Goal: Use online tool/utility: Utilize a website feature to perform a specific function

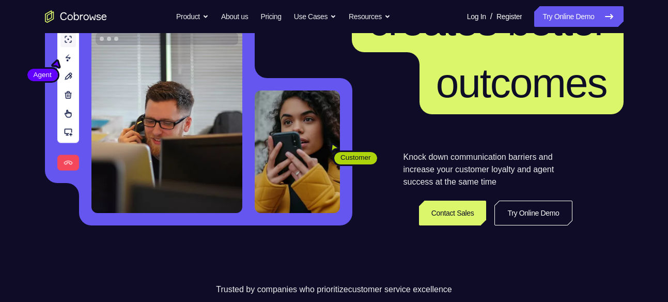
scroll to position [126, 0]
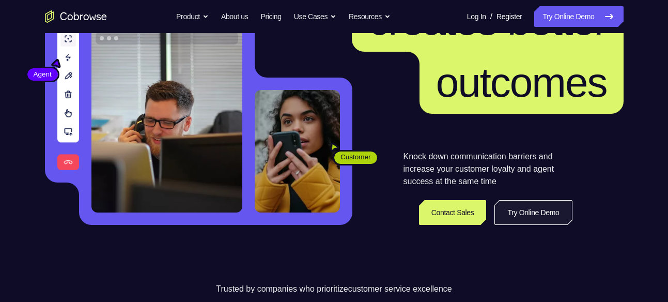
click at [527, 209] on link "Try Online Demo" at bounding box center [534, 212] width 78 height 25
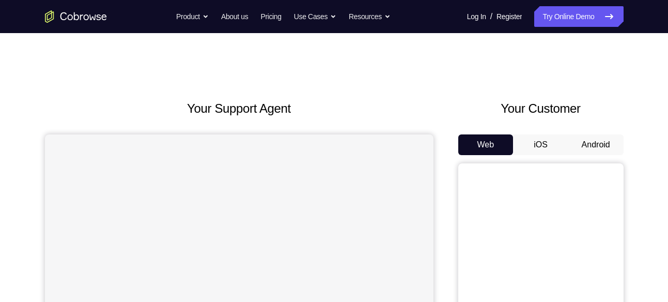
click at [591, 150] on button "Android" at bounding box center [596, 144] width 55 height 21
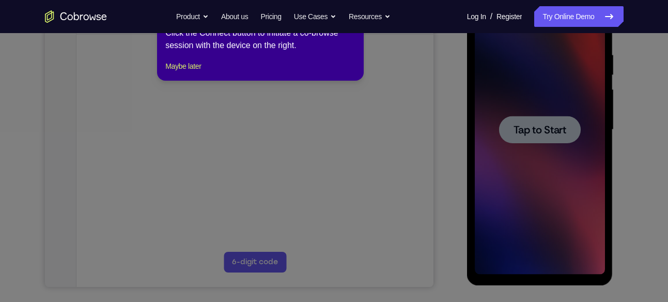
click at [526, 130] on icon at bounding box center [338, 151] width 676 height 302
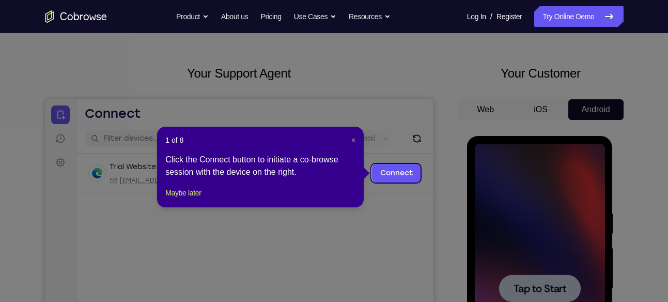
click at [355, 137] on span "×" at bounding box center [353, 140] width 4 height 8
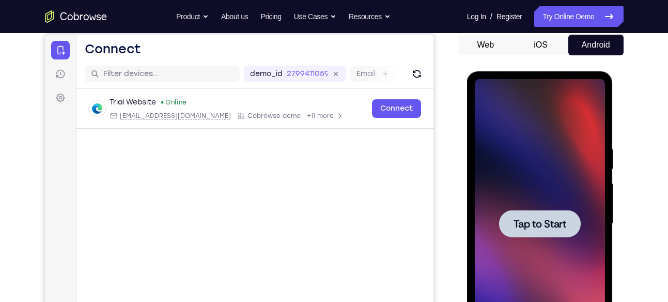
scroll to position [102, 0]
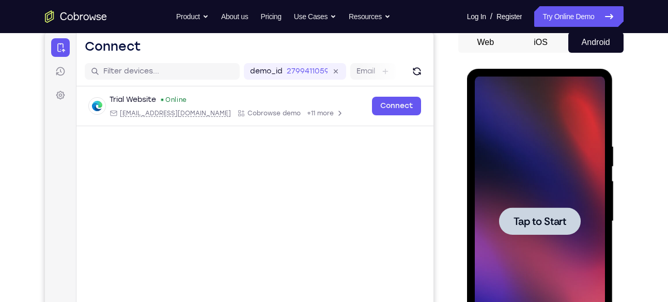
click at [582, 229] on div at bounding box center [540, 220] width 130 height 289
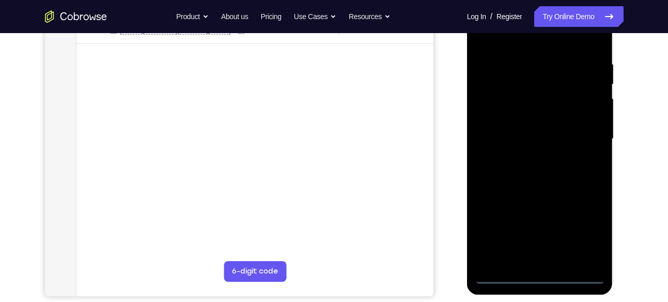
scroll to position [186, 0]
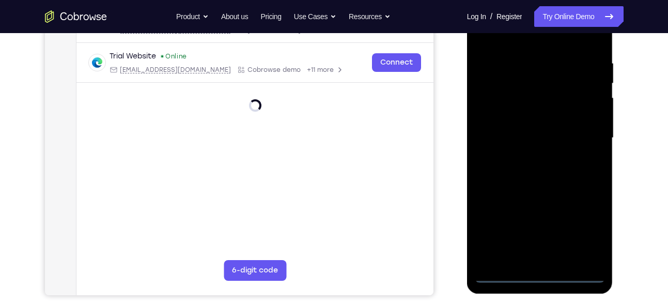
click at [536, 270] on div at bounding box center [540, 137] width 130 height 289
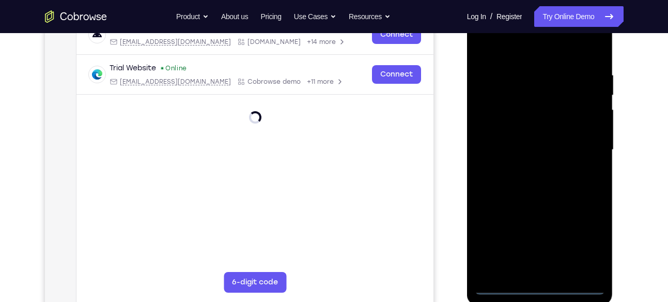
scroll to position [175, 0]
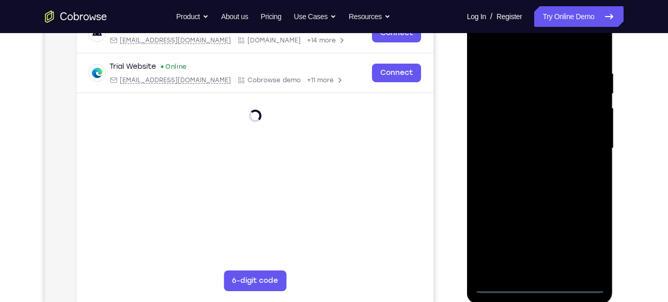
click at [538, 282] on div at bounding box center [540, 148] width 130 height 289
click at [591, 233] on div at bounding box center [540, 148] width 130 height 289
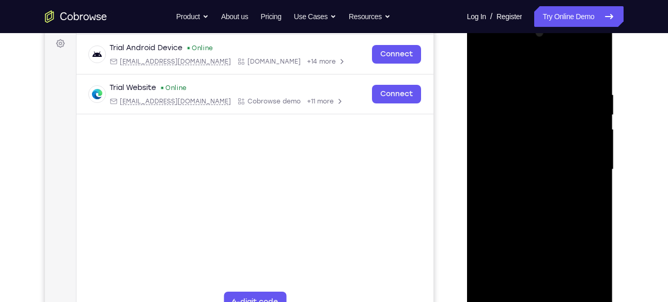
scroll to position [142, 0]
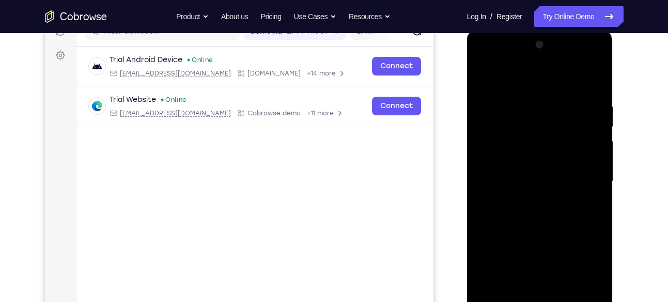
click at [512, 58] on div at bounding box center [540, 181] width 130 height 289
click at [591, 179] on div at bounding box center [540, 181] width 130 height 289
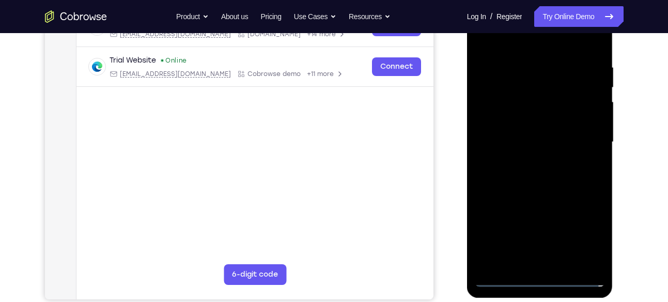
scroll to position [182, 0]
click at [526, 158] on div at bounding box center [540, 141] width 130 height 289
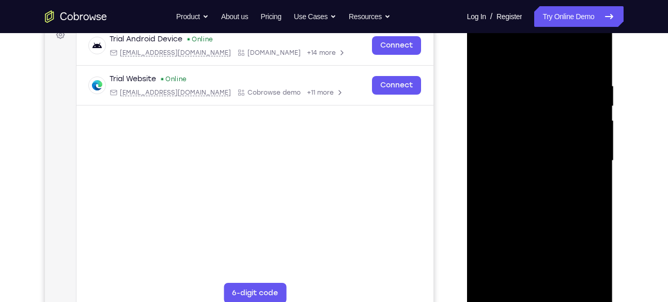
scroll to position [163, 0]
click at [533, 150] on div at bounding box center [540, 160] width 130 height 289
click at [533, 140] on div at bounding box center [540, 160] width 130 height 289
click at [535, 153] on div at bounding box center [540, 160] width 130 height 289
click at [549, 184] on div at bounding box center [540, 160] width 130 height 289
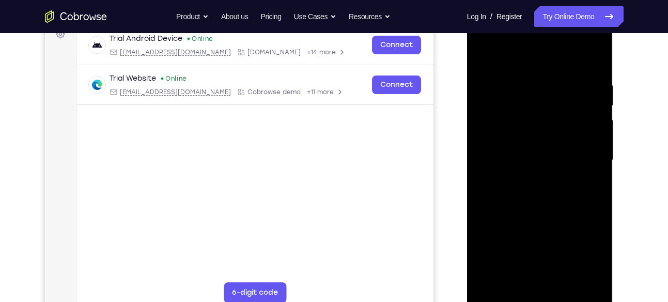
click at [539, 194] on div at bounding box center [540, 160] width 130 height 289
click at [528, 151] on div at bounding box center [540, 160] width 130 height 289
click at [525, 161] on div at bounding box center [540, 160] width 130 height 289
click at [531, 188] on div at bounding box center [540, 160] width 130 height 289
click at [524, 195] on div at bounding box center [540, 160] width 130 height 289
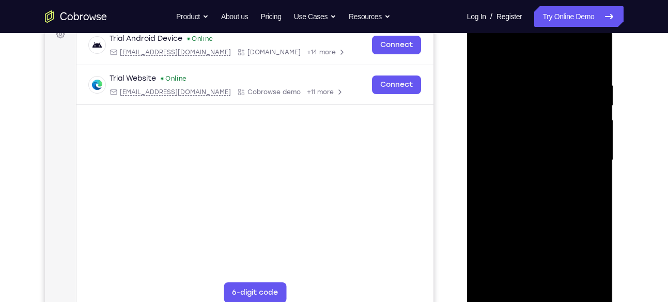
click at [542, 182] on div at bounding box center [540, 160] width 130 height 289
click at [530, 196] on div at bounding box center [540, 160] width 130 height 289
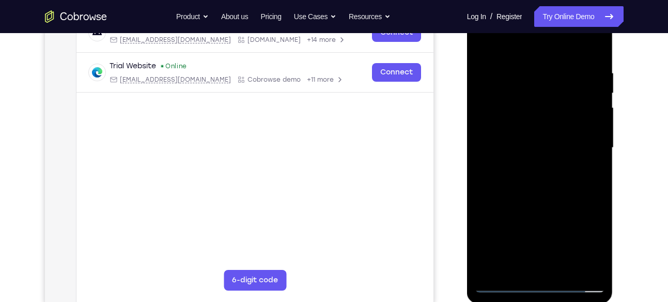
scroll to position [164, 0]
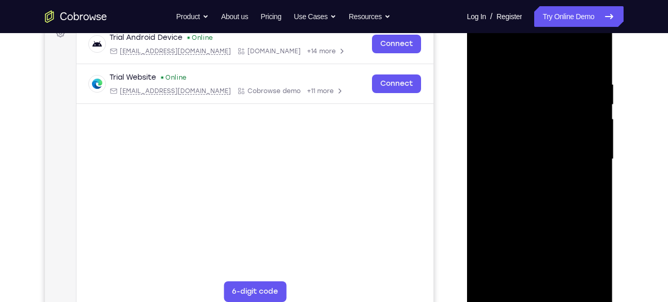
click at [533, 195] on div at bounding box center [540, 158] width 130 height 289
click at [516, 193] on div at bounding box center [540, 158] width 130 height 289
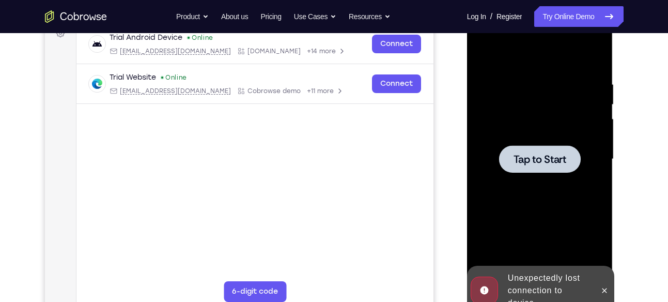
click at [527, 161] on span "Tap to Start" at bounding box center [540, 159] width 53 height 10
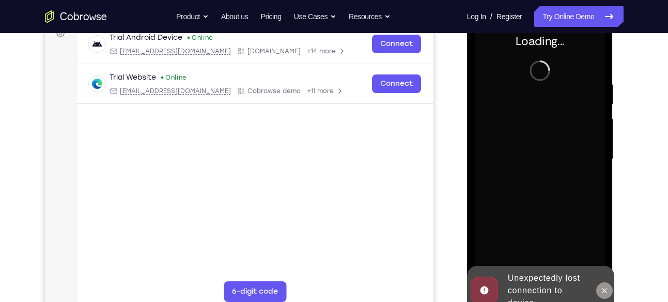
click at [602, 286] on icon at bounding box center [605, 290] width 8 height 8
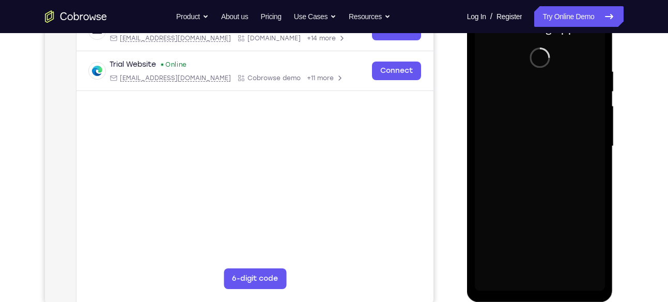
scroll to position [173, 0]
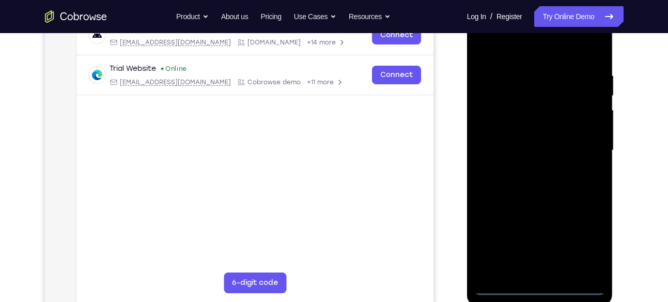
click at [546, 285] on div at bounding box center [540, 150] width 130 height 289
click at [539, 286] on div at bounding box center [540, 150] width 130 height 289
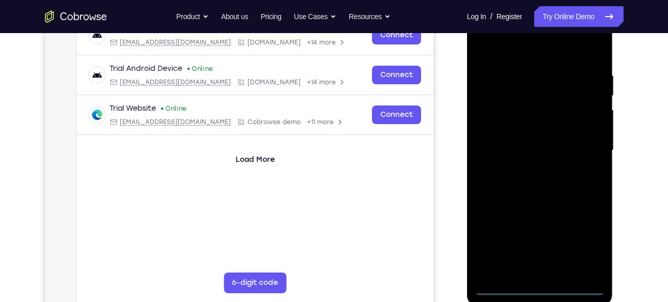
click at [579, 235] on div at bounding box center [540, 150] width 130 height 289
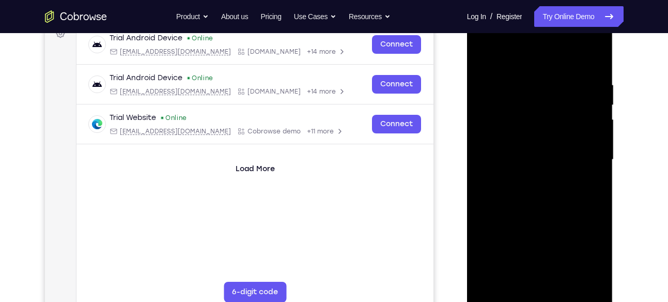
scroll to position [163, 0]
click at [498, 40] on div at bounding box center [540, 160] width 130 height 289
click at [584, 156] on div at bounding box center [540, 160] width 130 height 289
click at [528, 178] on div at bounding box center [540, 160] width 130 height 289
click at [529, 150] on div at bounding box center [540, 160] width 130 height 289
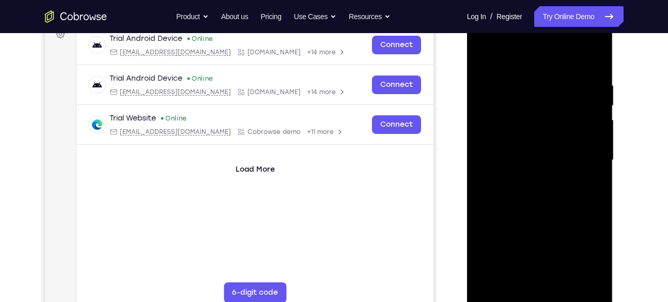
click at [533, 136] on div at bounding box center [540, 160] width 130 height 289
click at [534, 158] on div at bounding box center [540, 160] width 130 height 289
click at [549, 191] on div at bounding box center [540, 160] width 130 height 289
click at [547, 186] on div at bounding box center [540, 160] width 130 height 289
click at [537, 192] on div at bounding box center [540, 160] width 130 height 289
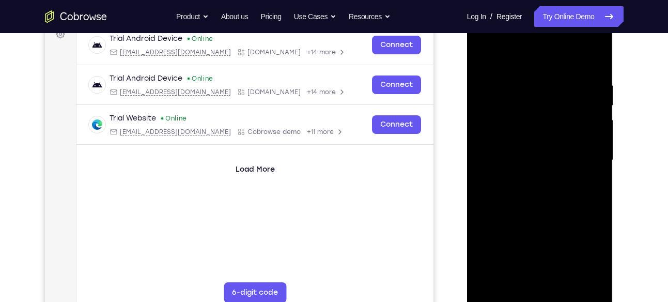
click at [541, 204] on div at bounding box center [540, 160] width 130 height 289
click at [598, 54] on div at bounding box center [540, 160] width 130 height 289
click at [491, 82] on div at bounding box center [540, 160] width 130 height 289
click at [563, 275] on div at bounding box center [540, 160] width 130 height 289
click at [539, 212] on div at bounding box center [540, 160] width 130 height 289
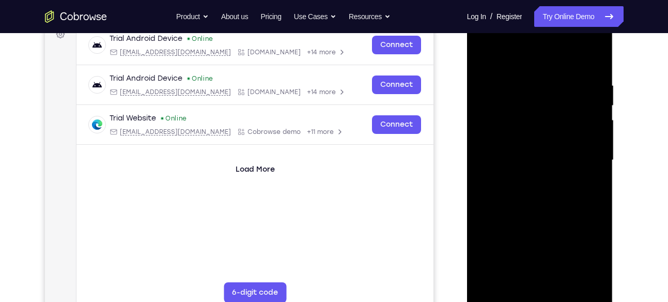
click at [541, 70] on div at bounding box center [540, 160] width 130 height 289
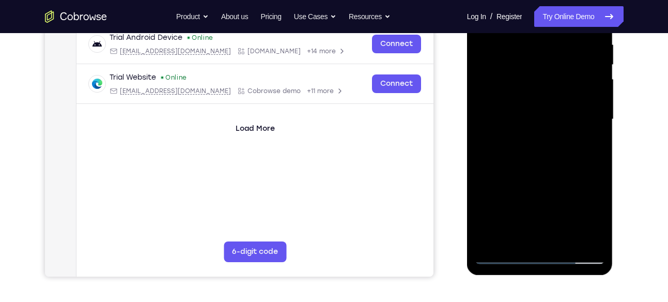
scroll to position [206, 0]
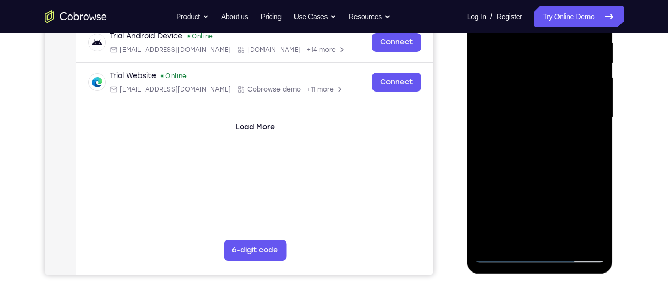
click at [531, 132] on div at bounding box center [540, 117] width 130 height 289
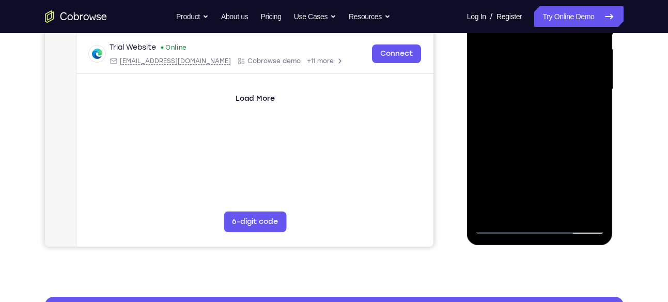
scroll to position [235, 0]
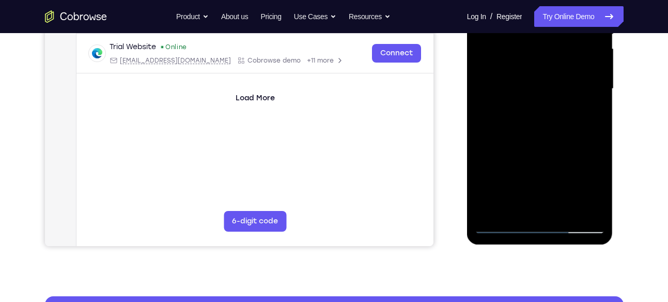
click at [595, 190] on div at bounding box center [540, 88] width 130 height 289
click at [584, 117] on div at bounding box center [540, 88] width 130 height 289
click at [588, 115] on div at bounding box center [540, 88] width 130 height 289
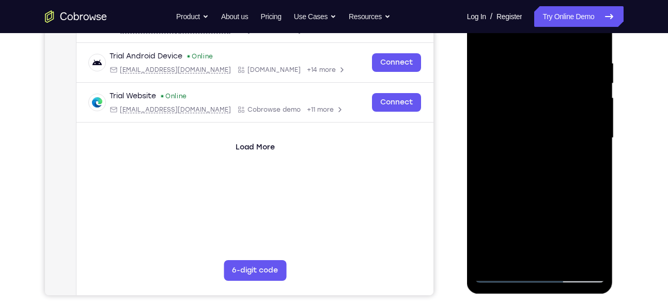
scroll to position [174, 0]
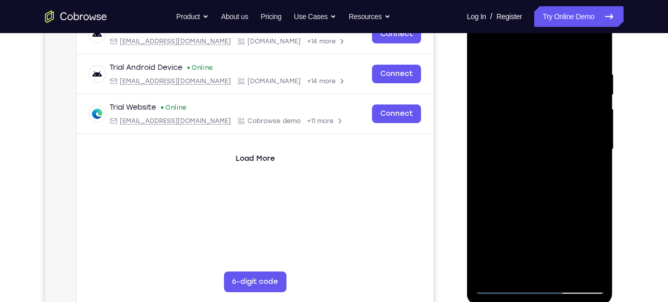
click at [484, 51] on div at bounding box center [540, 149] width 130 height 289
click at [537, 139] on div at bounding box center [540, 149] width 130 height 289
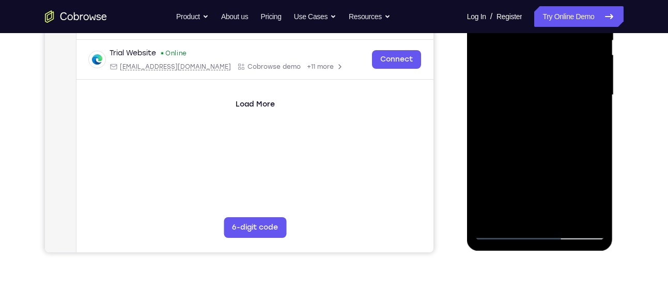
scroll to position [229, 0]
click at [593, 122] on div at bounding box center [540, 94] width 130 height 289
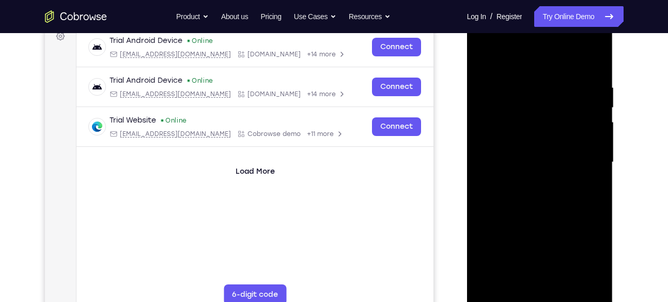
scroll to position [159, 0]
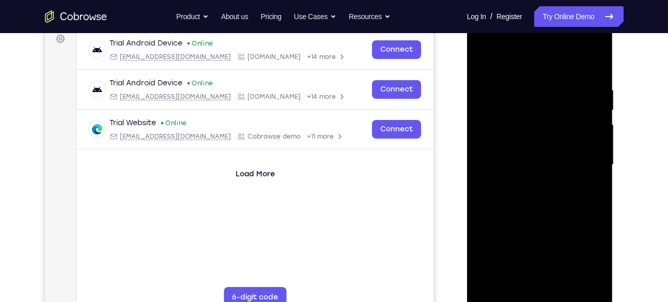
click at [484, 63] on div at bounding box center [540, 164] width 130 height 289
click at [534, 180] on div at bounding box center [540, 164] width 130 height 289
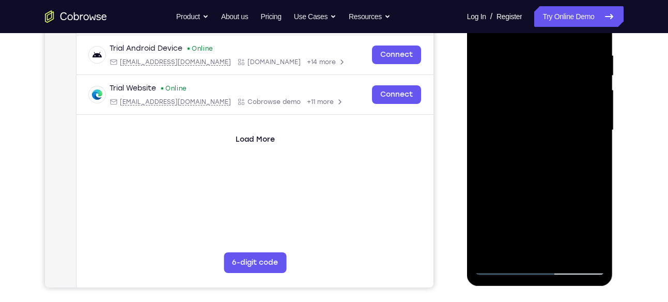
scroll to position [194, 0]
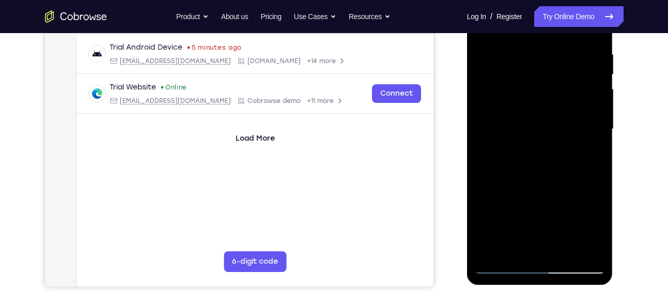
click at [591, 225] on div at bounding box center [540, 128] width 130 height 289
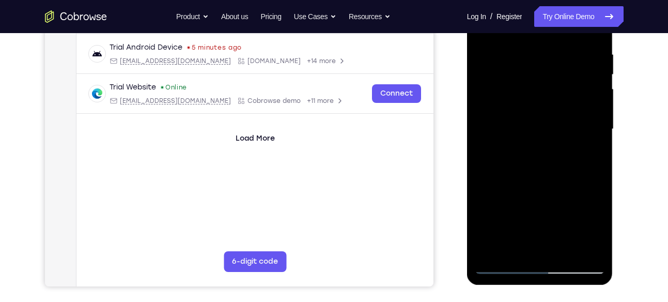
click at [591, 225] on div at bounding box center [540, 128] width 130 height 289
click at [596, 223] on div at bounding box center [540, 128] width 130 height 289
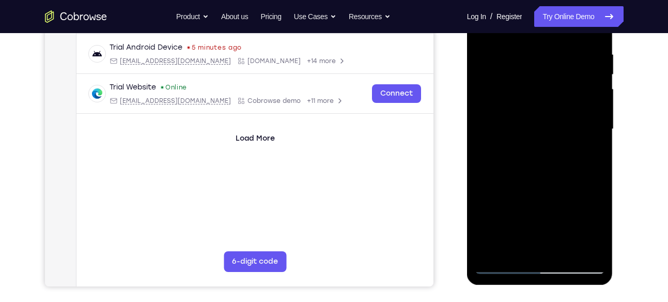
click at [591, 152] on div at bounding box center [540, 128] width 130 height 289
click at [590, 153] on div at bounding box center [540, 128] width 130 height 289
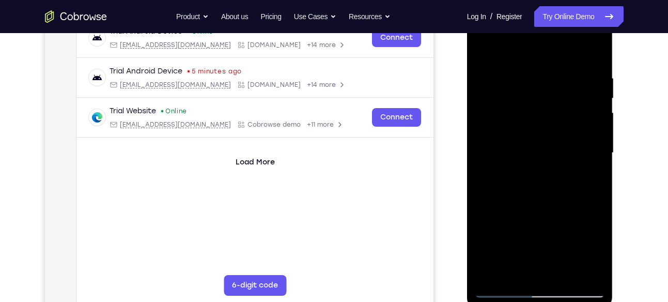
click at [481, 51] on div at bounding box center [540, 152] width 130 height 289
click at [502, 172] on div at bounding box center [540, 152] width 130 height 289
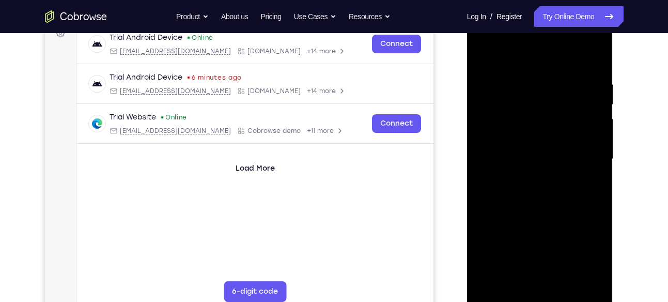
scroll to position [164, 0]
click at [518, 84] on div at bounding box center [540, 159] width 130 height 289
click at [590, 168] on div at bounding box center [540, 159] width 130 height 289
click at [592, 171] on div at bounding box center [540, 159] width 130 height 289
drag, startPoint x: 499, startPoint y: 180, endPoint x: 554, endPoint y: 168, distance: 56.6
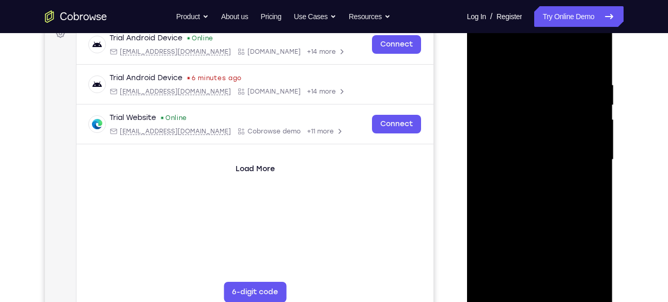
click at [554, 168] on div at bounding box center [540, 159] width 130 height 289
click at [479, 183] on div at bounding box center [540, 159] width 130 height 289
click at [488, 181] on div at bounding box center [540, 159] width 130 height 289
drag, startPoint x: 483, startPoint y: 181, endPoint x: 545, endPoint y: 172, distance: 62.8
click at [545, 172] on div at bounding box center [540, 159] width 130 height 289
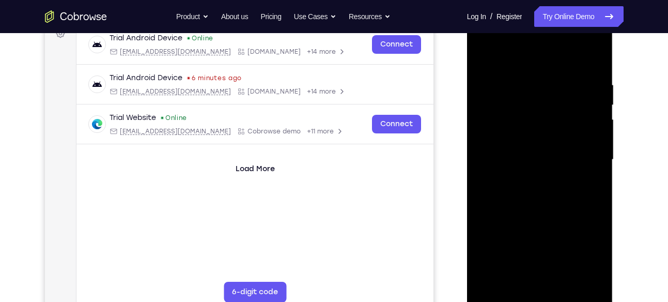
drag, startPoint x: 499, startPoint y: 172, endPoint x: 591, endPoint y: 161, distance: 93.2
click at [591, 161] on div at bounding box center [540, 159] width 130 height 289
click at [593, 57] on div at bounding box center [540, 159] width 130 height 289
click at [532, 81] on div at bounding box center [540, 159] width 130 height 289
click at [576, 277] on div at bounding box center [540, 159] width 130 height 289
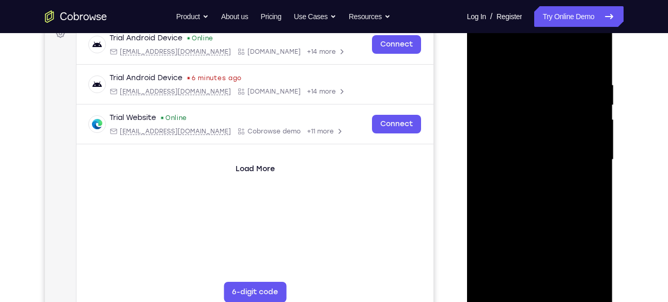
click at [590, 62] on div at bounding box center [540, 159] width 130 height 289
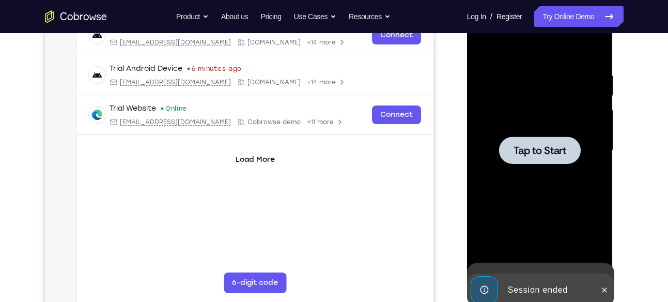
click at [596, 173] on div at bounding box center [540, 150] width 130 height 289
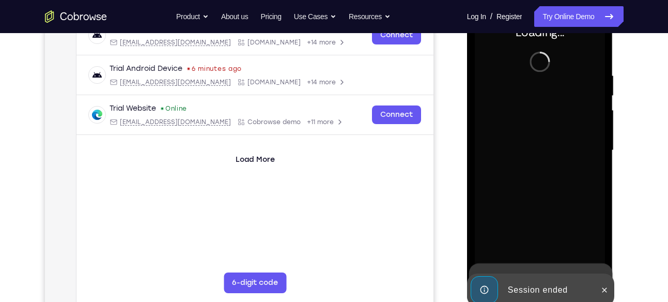
scroll to position [151, 0]
